Goal: Check status: Check status

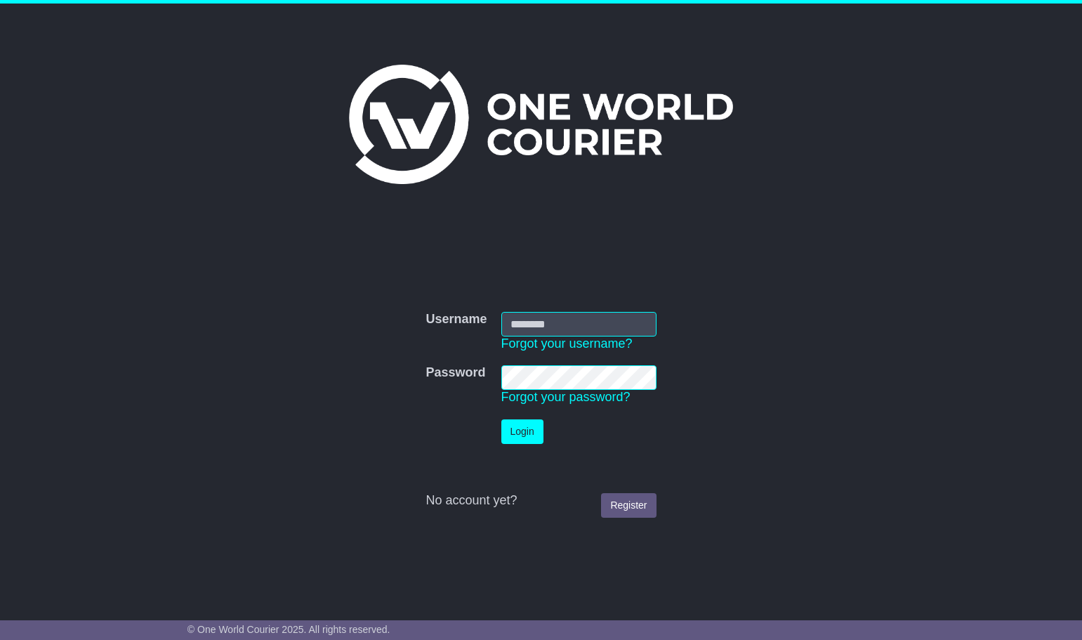
type input "**********"
click at [514, 430] on button "Login" at bounding box center [522, 431] width 42 height 25
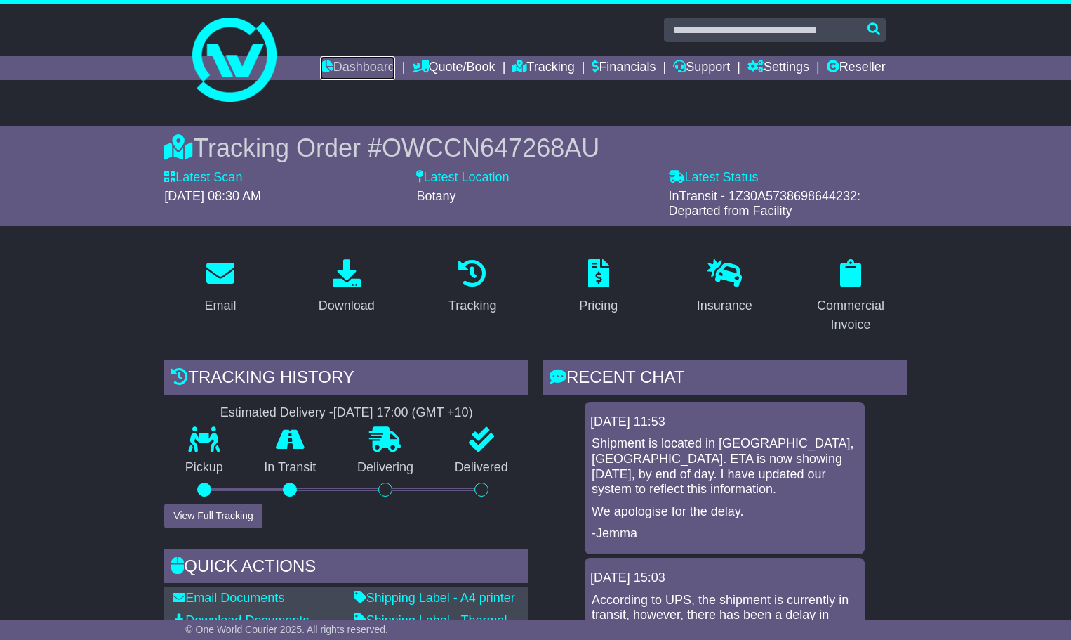
click at [361, 67] on link "Dashboard" at bounding box center [357, 68] width 75 height 24
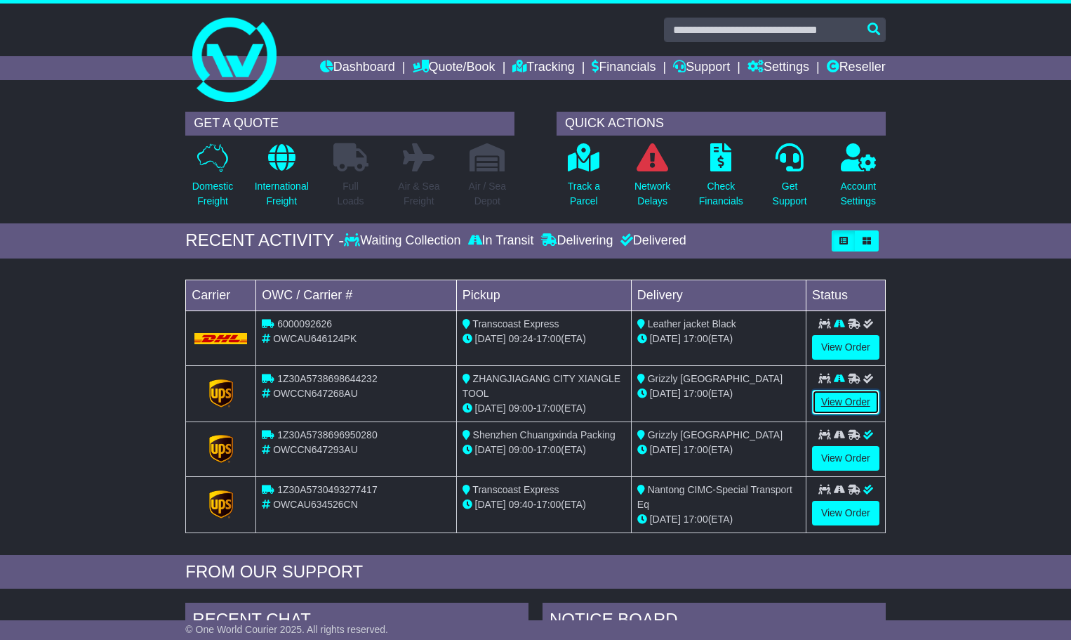
click at [840, 393] on link "View Order" at bounding box center [845, 402] width 67 height 25
